Goal: Check status: Check status

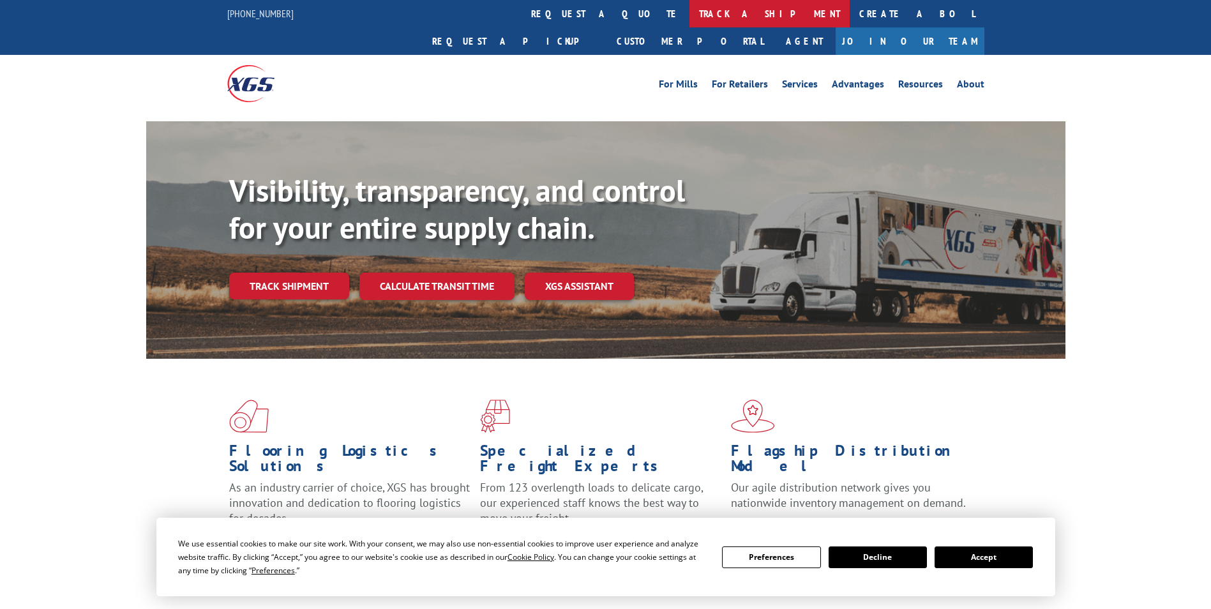
click at [689, 1] on link "track a shipment" at bounding box center [769, 13] width 160 height 27
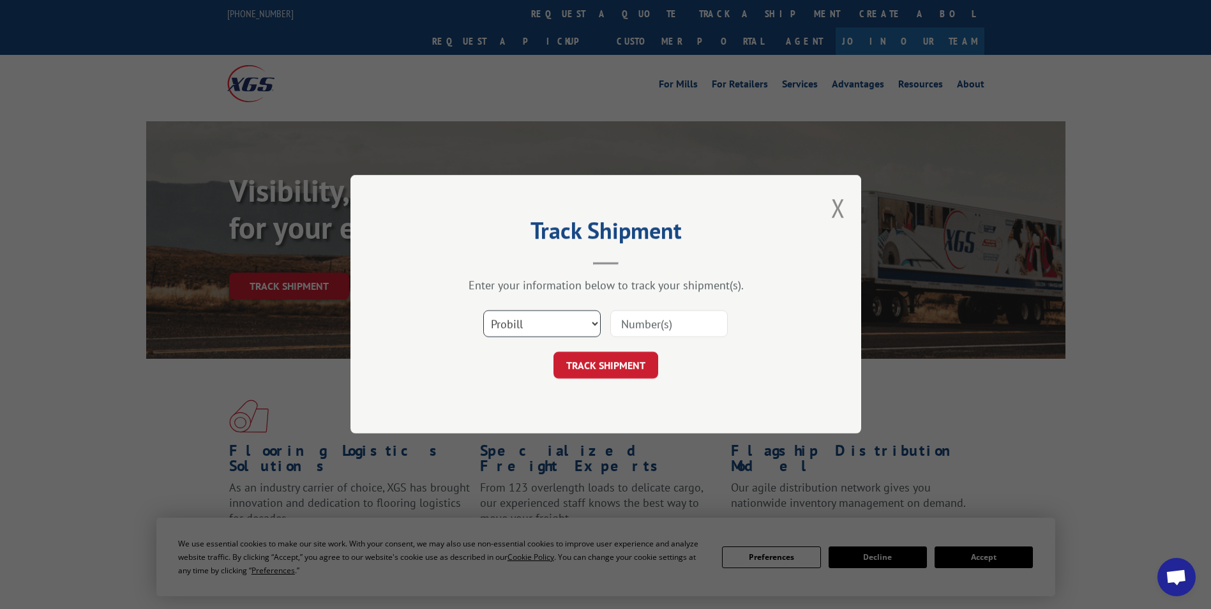
drag, startPoint x: 567, startPoint y: 318, endPoint x: 566, endPoint y: 334, distance: 16.1
click at [567, 318] on select "Select category... Probill BOL PO" at bounding box center [541, 324] width 117 height 27
select select "bol"
click at [483, 311] on select "Select category... Probill BOL PO" at bounding box center [541, 324] width 117 height 27
click at [652, 322] on input at bounding box center [668, 324] width 117 height 27
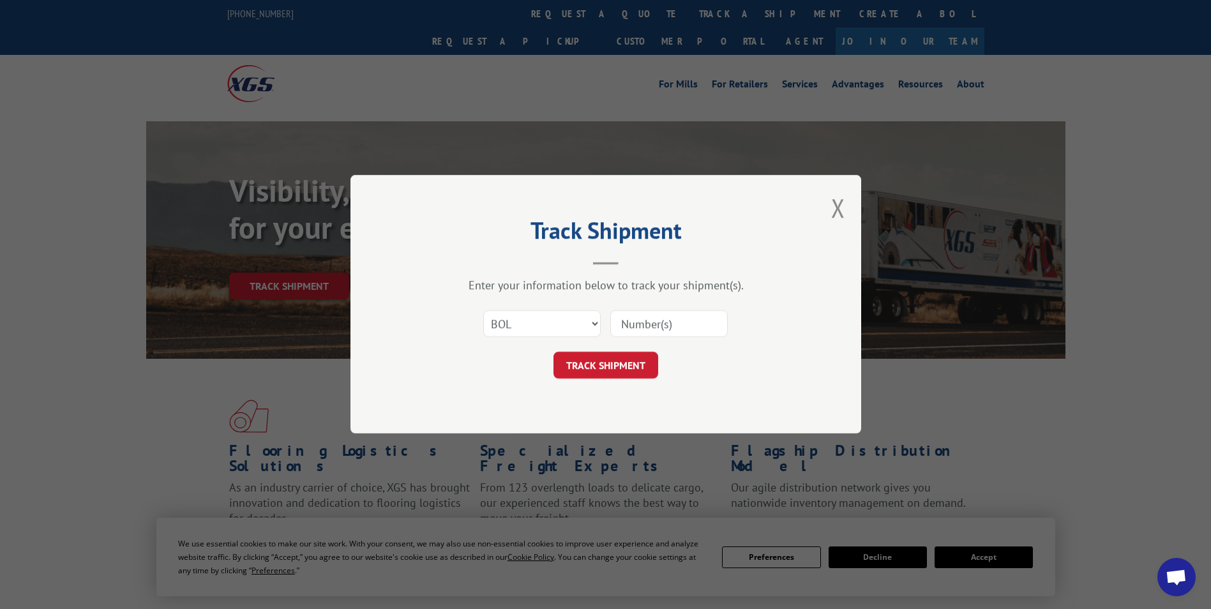
paste input "17590468"
type input "17590468"
click at [595, 364] on button "TRACK SHIPMENT" at bounding box center [605, 365] width 105 height 27
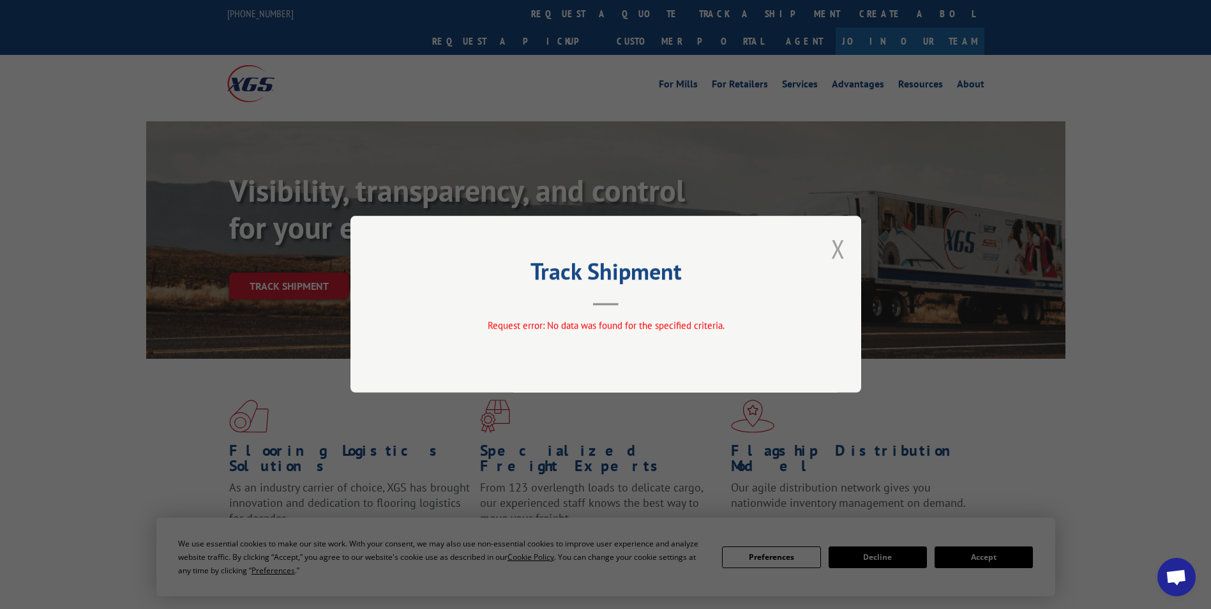
click at [837, 246] on button "Close modal" at bounding box center [838, 249] width 14 height 34
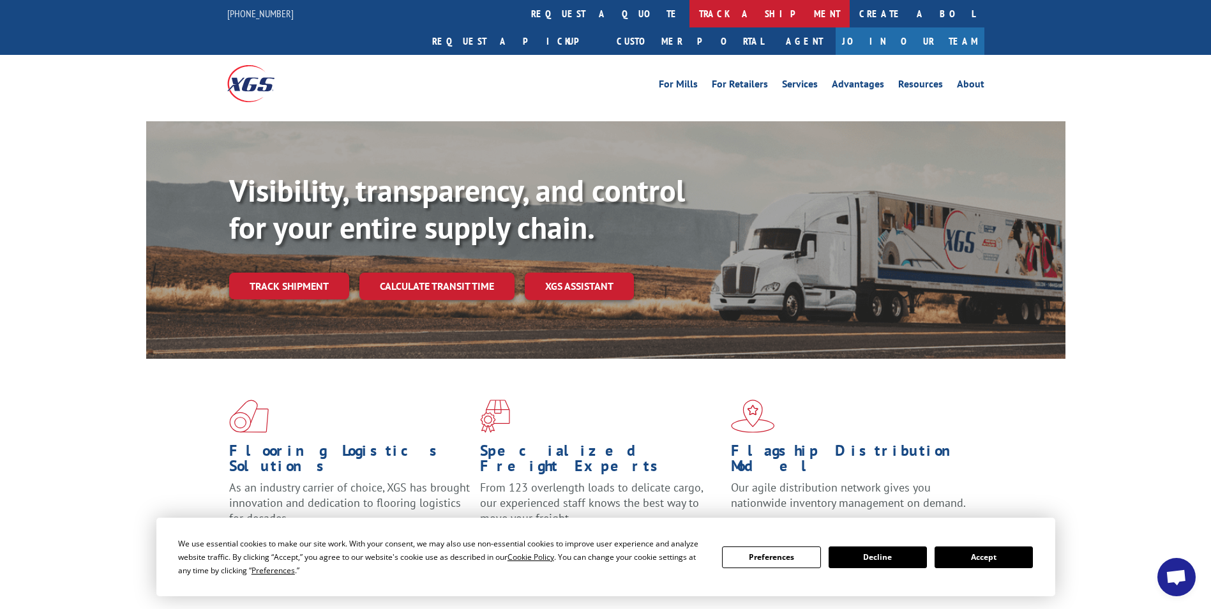
click at [689, 3] on link "track a shipment" at bounding box center [769, 13] width 160 height 27
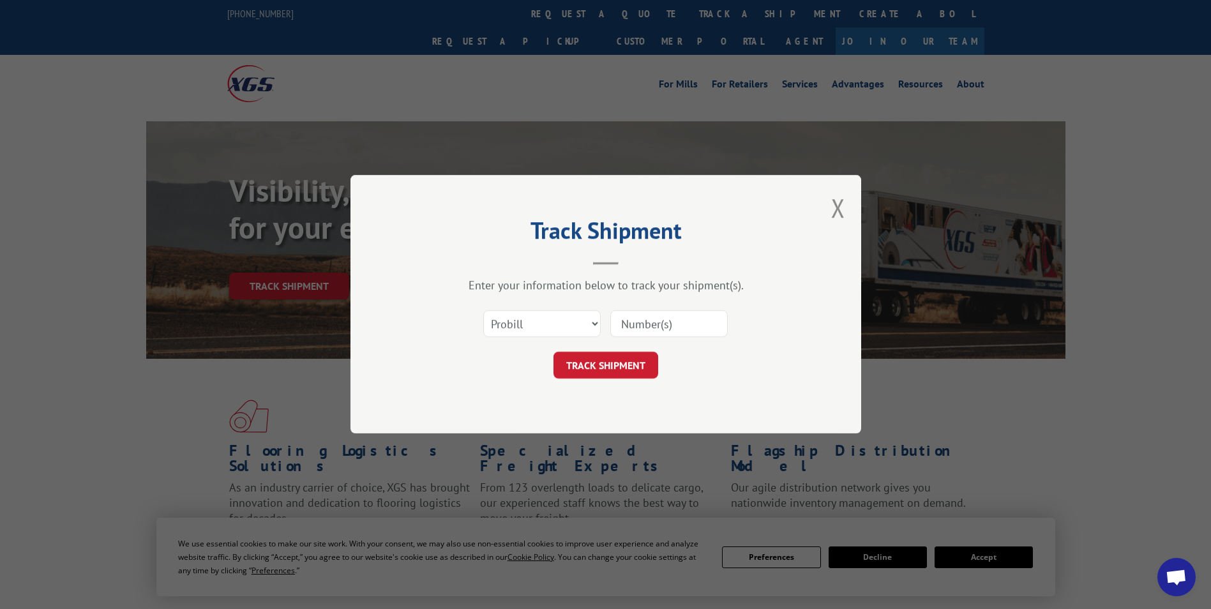
click at [632, 324] on input at bounding box center [668, 324] width 117 height 27
paste input "17590468"
type input "17590468"
click at [590, 347] on form "Select category... Probill BOL PO 17590468 TRACK SHIPMENT" at bounding box center [605, 341] width 383 height 76
click at [590, 363] on button "TRACK SHIPMENT" at bounding box center [605, 365] width 105 height 27
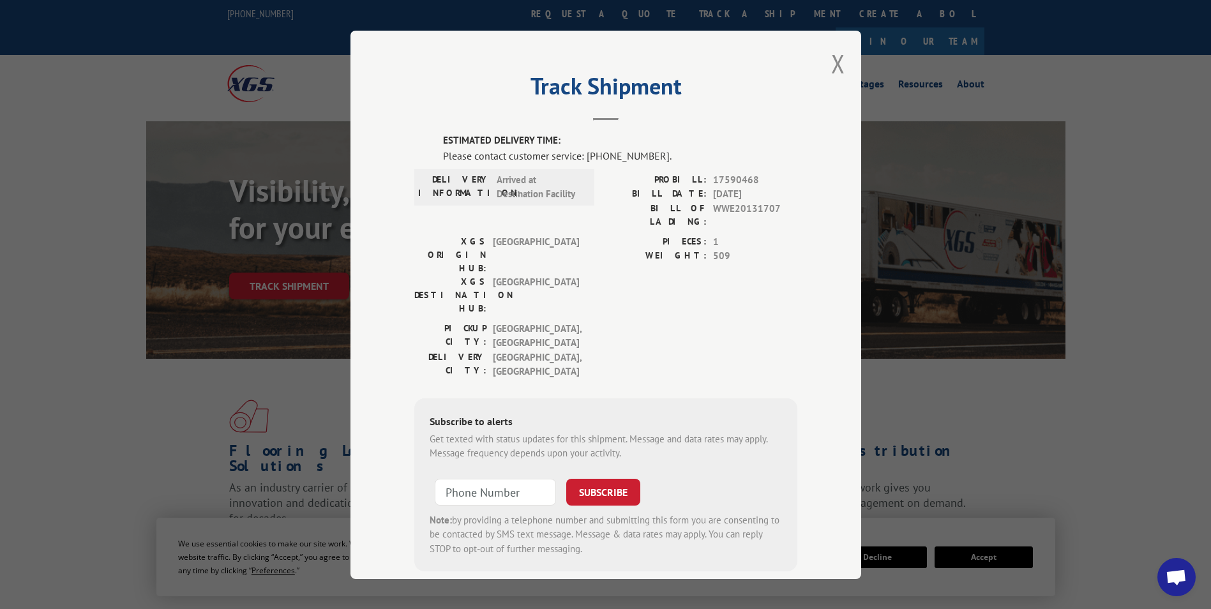
scroll to position [1, 0]
